Goal: Communication & Community: Connect with others

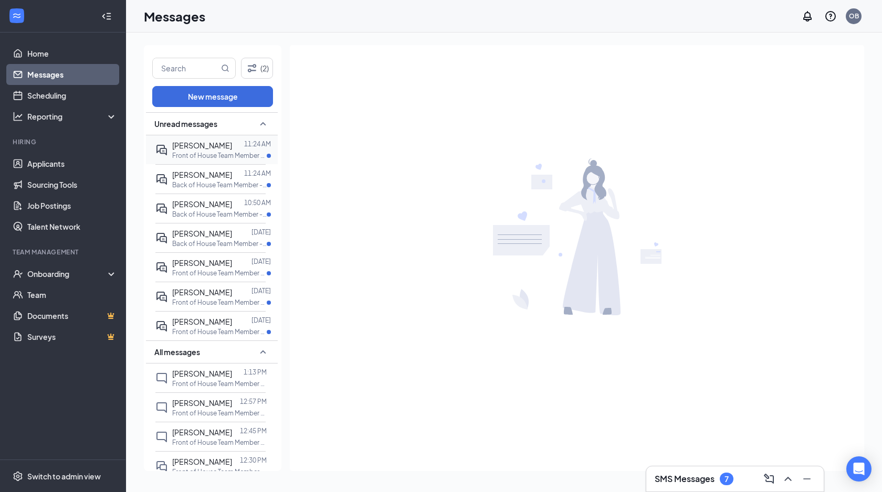
click at [208, 147] on span "[PERSON_NAME]" at bounding box center [202, 145] width 60 height 9
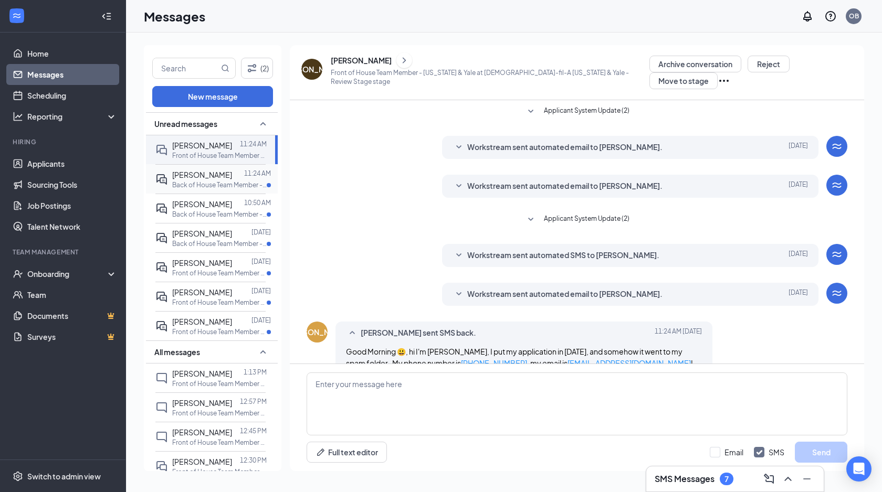
scroll to position [40, 0]
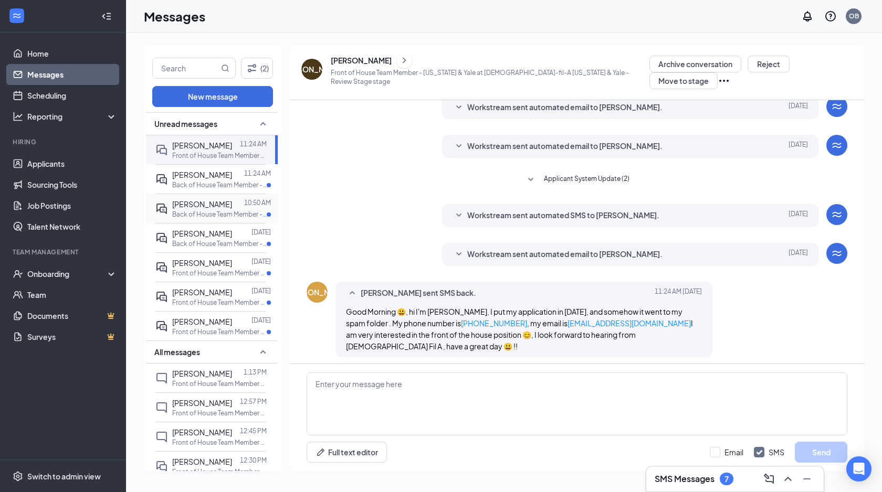
click at [212, 206] on span "[PERSON_NAME]" at bounding box center [202, 203] width 60 height 9
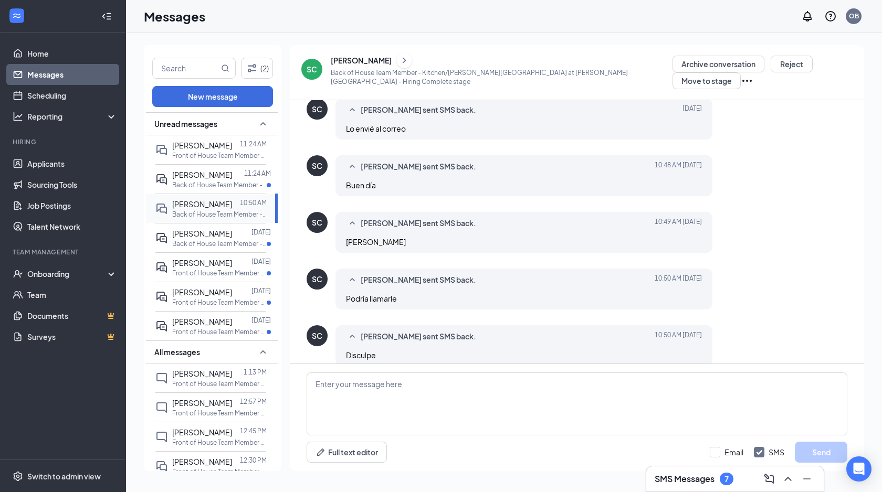
scroll to position [330, 0]
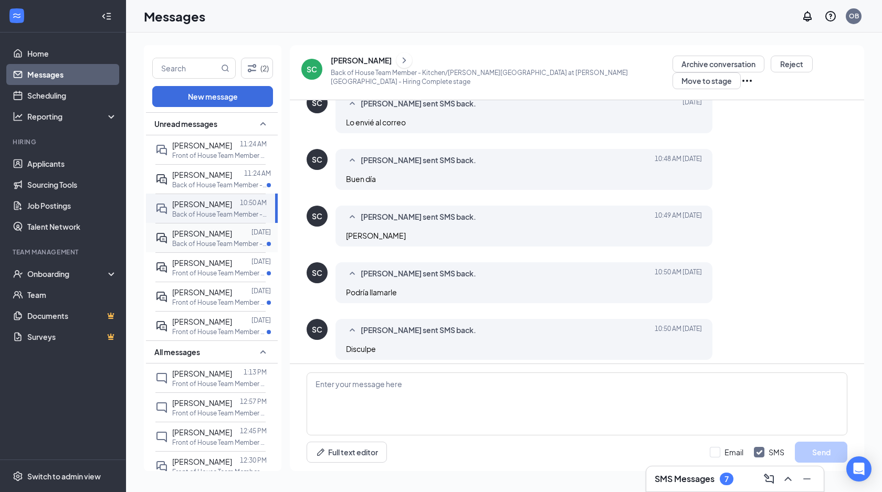
click at [212, 234] on span "[PERSON_NAME]" at bounding box center [202, 233] width 60 height 9
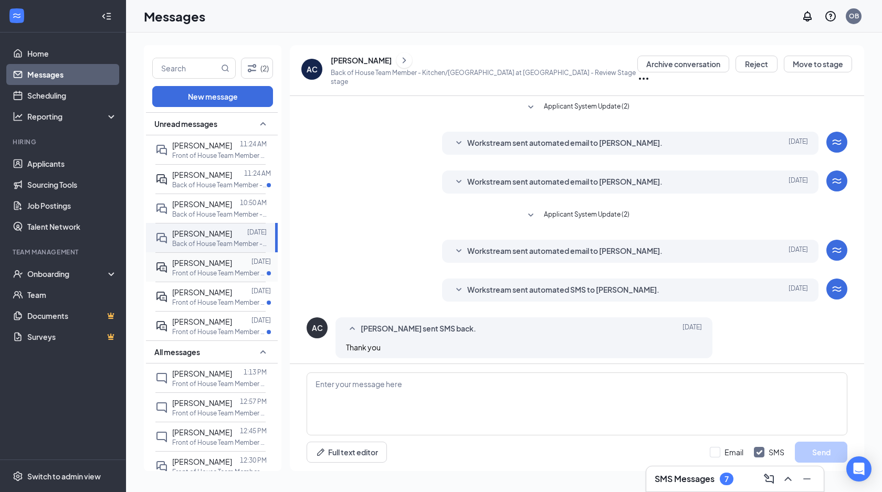
scroll to position [3, 0]
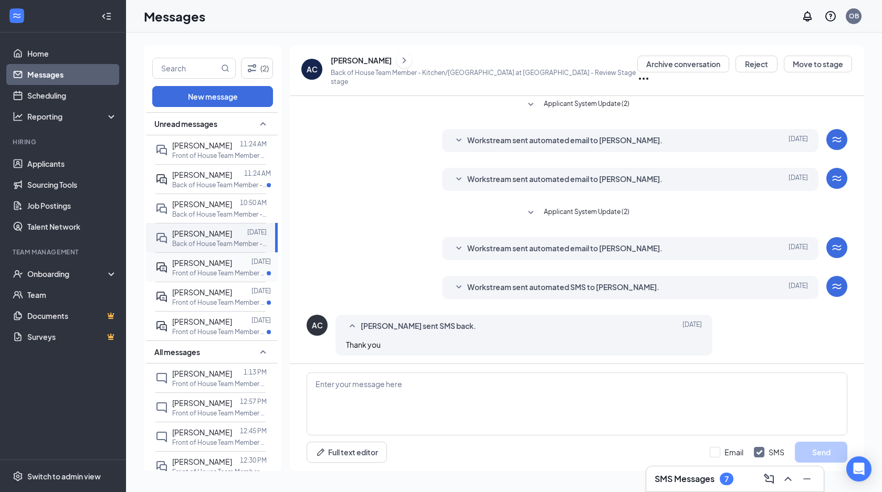
click at [217, 260] on span "[PERSON_NAME]" at bounding box center [202, 262] width 60 height 9
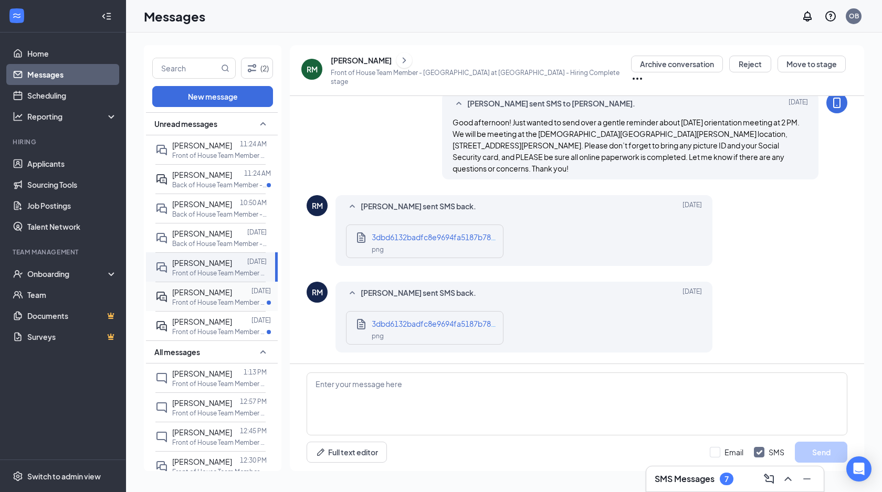
scroll to position [453, 0]
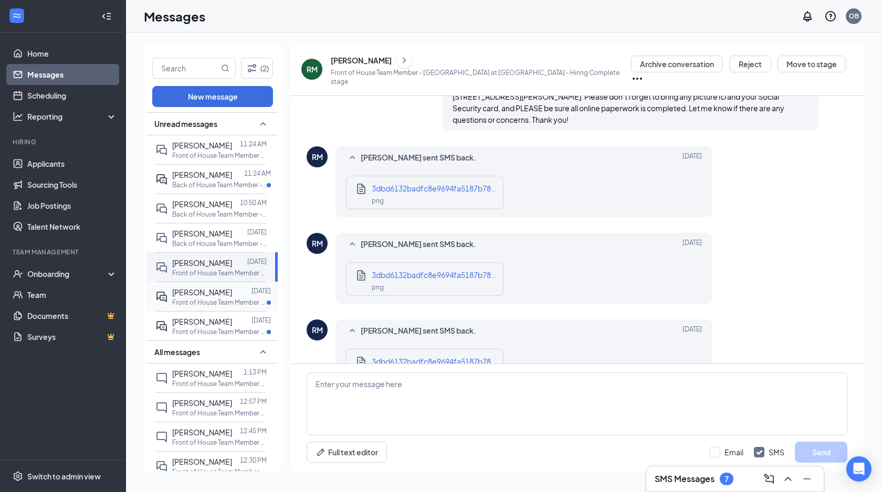
click at [218, 298] on p "Front of House Team Member - [US_STATE] & Yale at [DEMOGRAPHIC_DATA]-fil-A [US_…" at bounding box center [219, 302] width 94 height 9
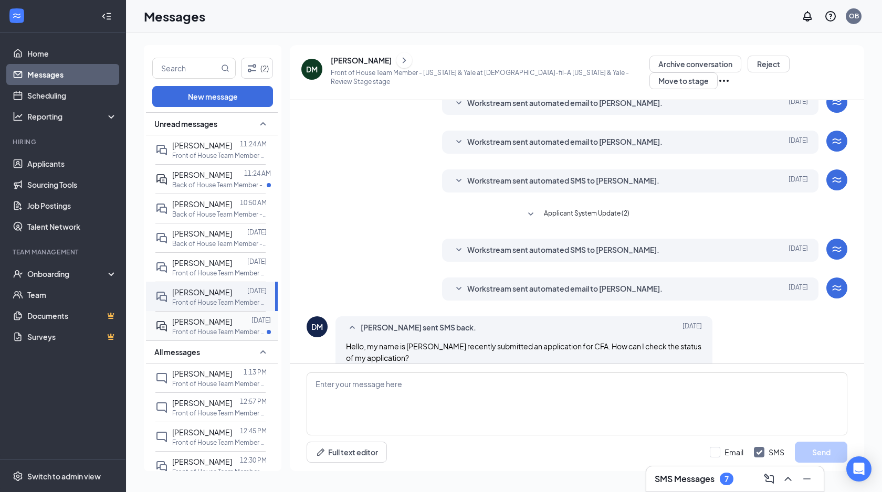
scroll to position [56, 0]
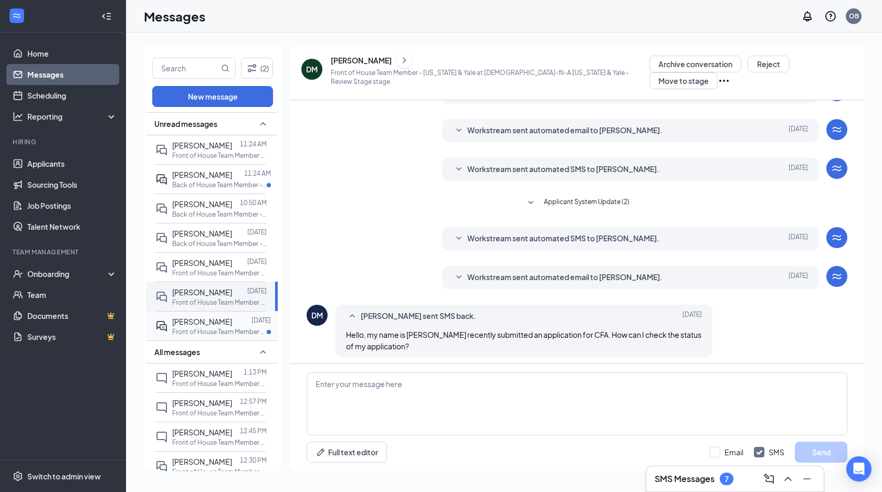
click at [225, 323] on span "[PERSON_NAME]" at bounding box center [202, 321] width 60 height 9
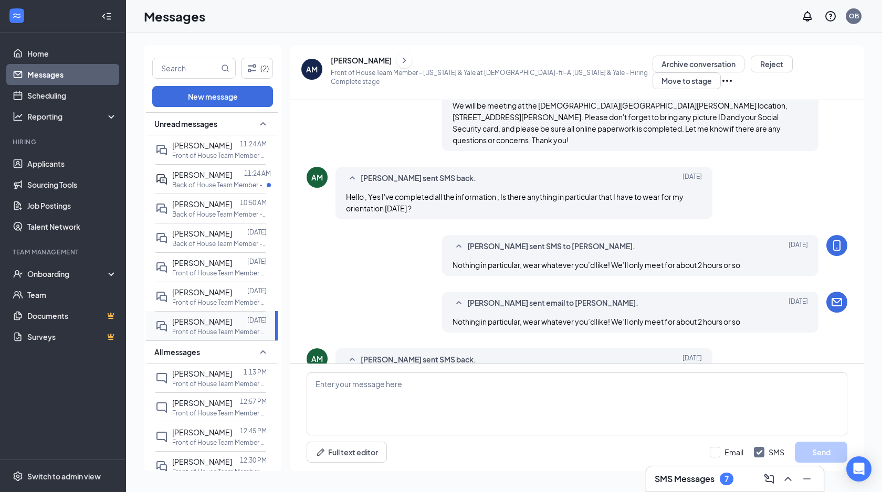
scroll to position [342, 0]
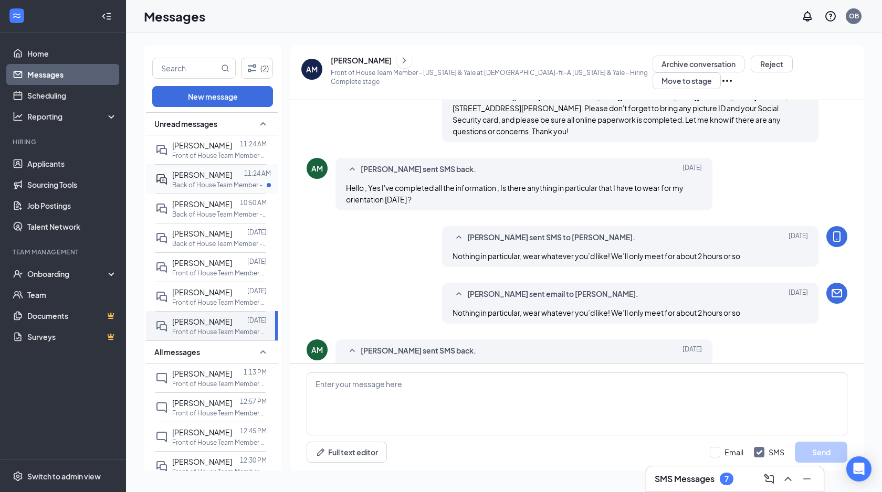
click at [203, 176] on span "[PERSON_NAME]" at bounding box center [202, 174] width 60 height 9
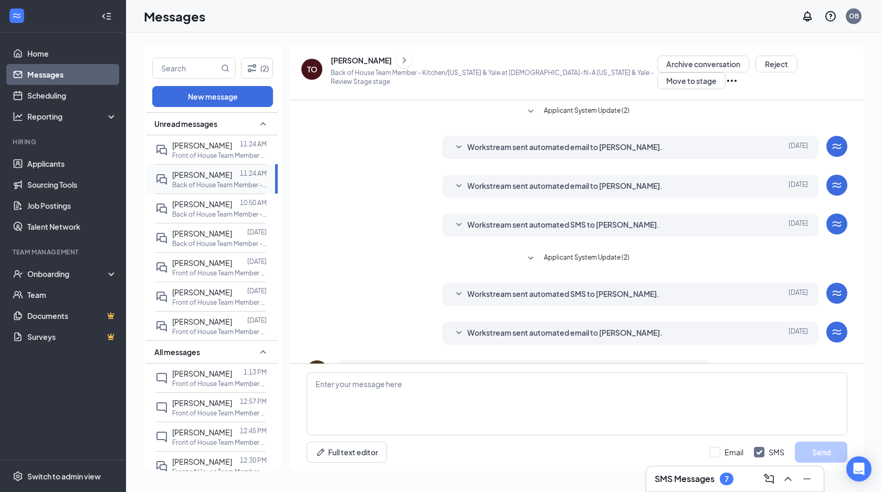
scroll to position [60, 0]
